Goal: Transaction & Acquisition: Purchase product/service

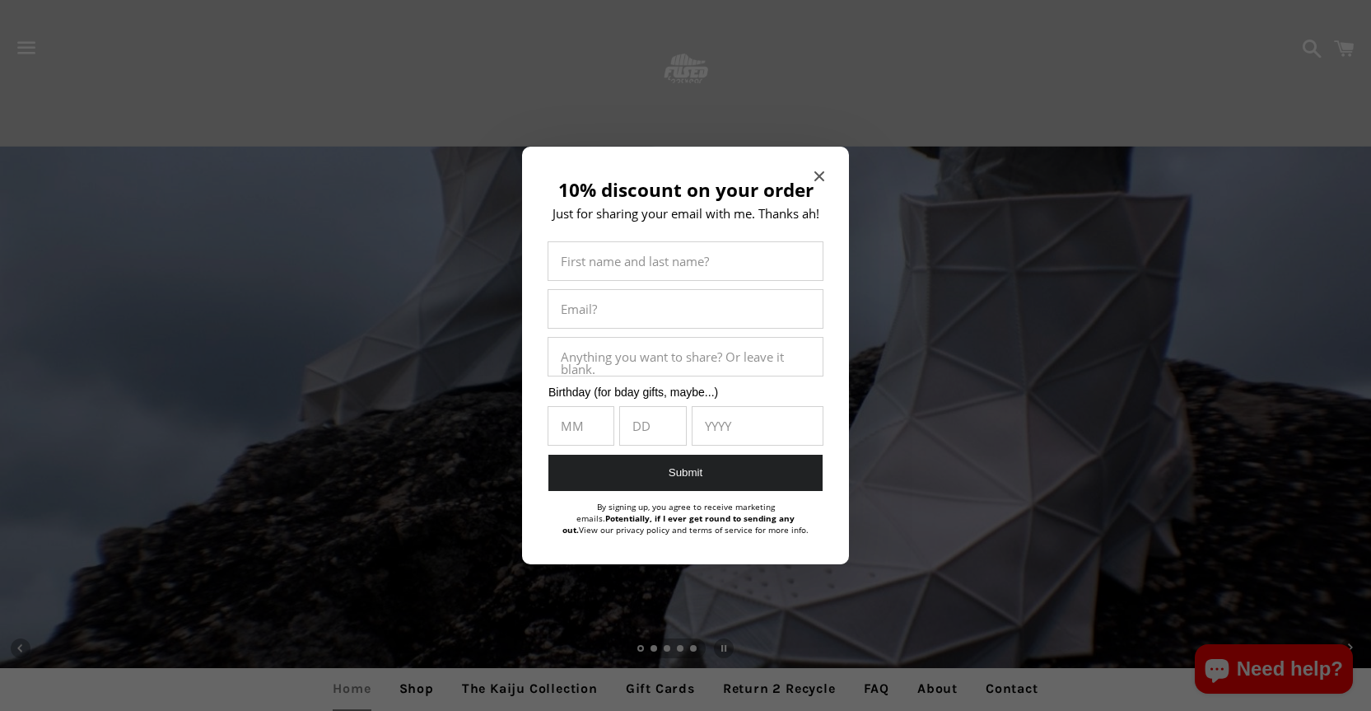
scroll to position [659, 0]
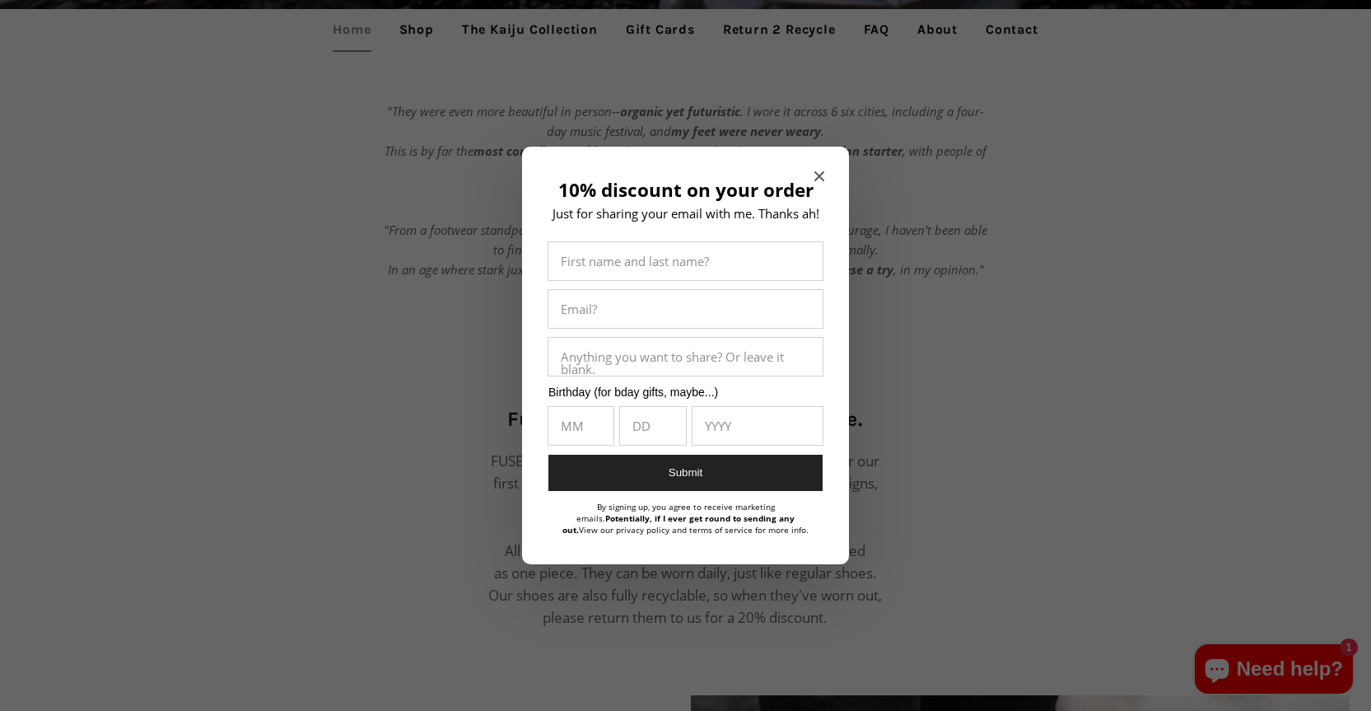
click at [823, 175] on icon "Close modal" at bounding box center [820, 176] width 10 height 10
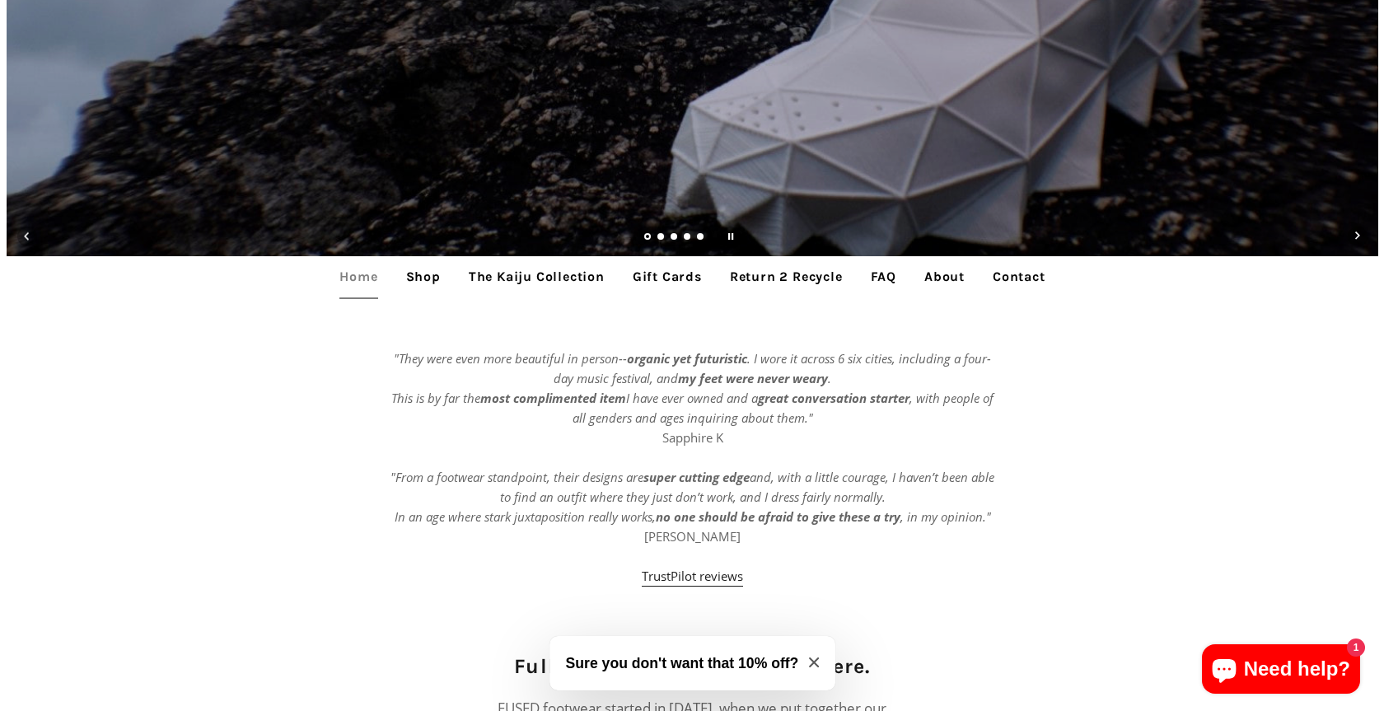
scroll to position [0, 0]
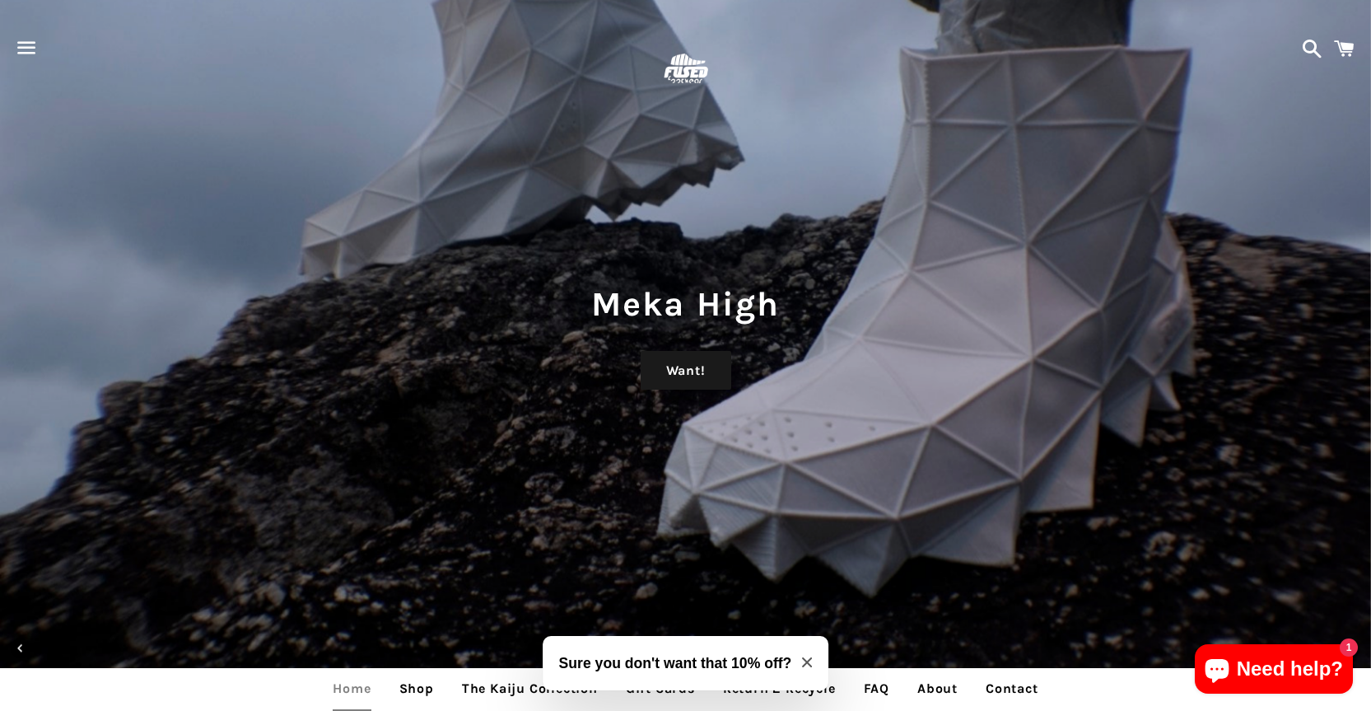
click at [17, 44] on span "button" at bounding box center [26, 47] width 37 height 49
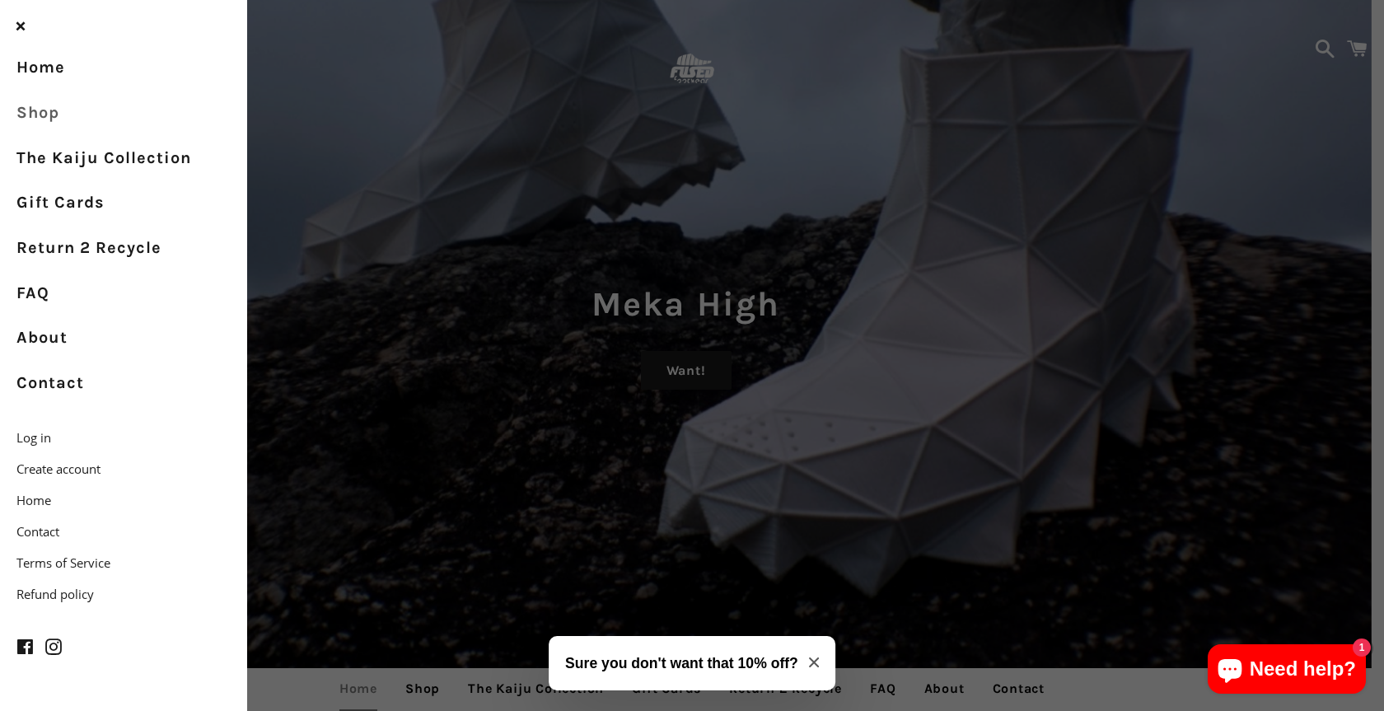
click at [43, 123] on link "Shop" at bounding box center [123, 113] width 247 height 45
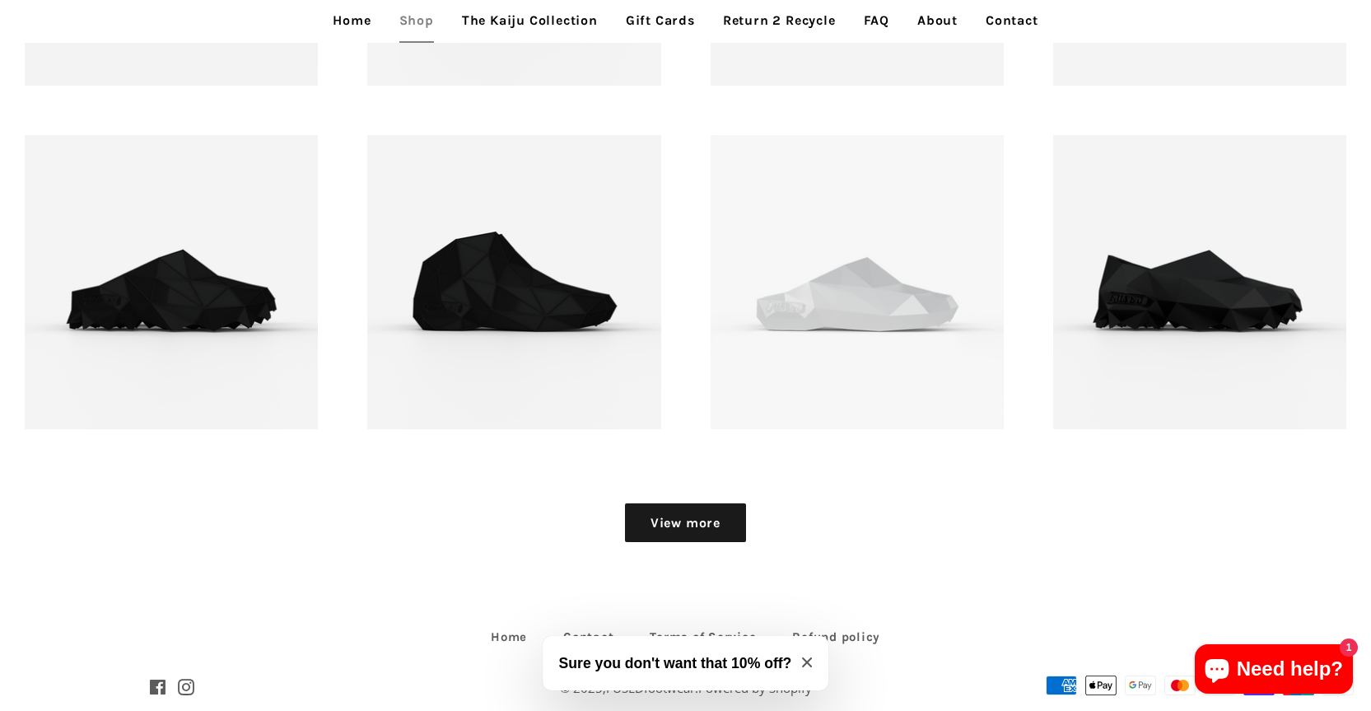
scroll to position [2173, 0]
